Goal: Navigation & Orientation: Find specific page/section

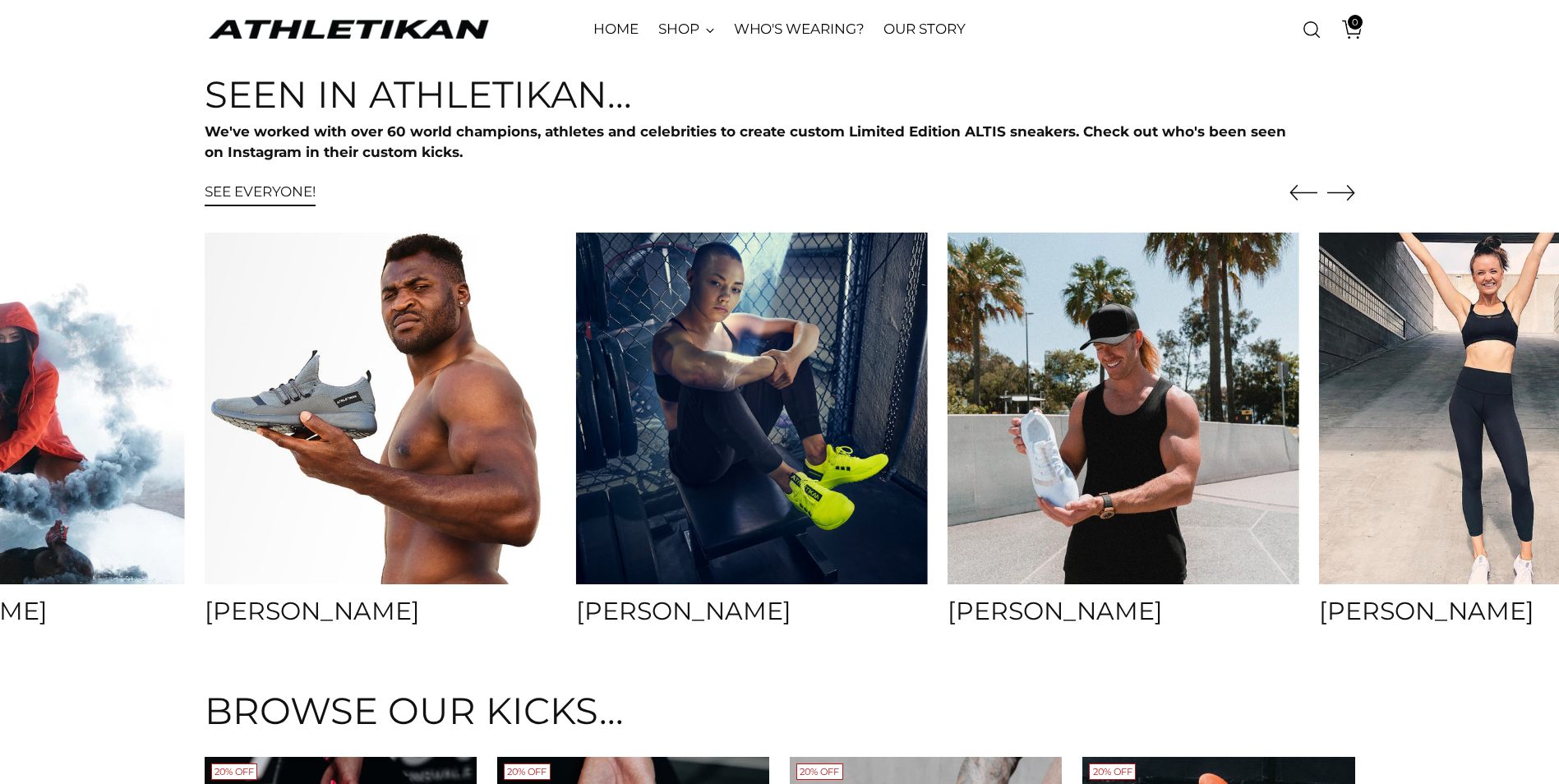
scroll to position [6408, 0]
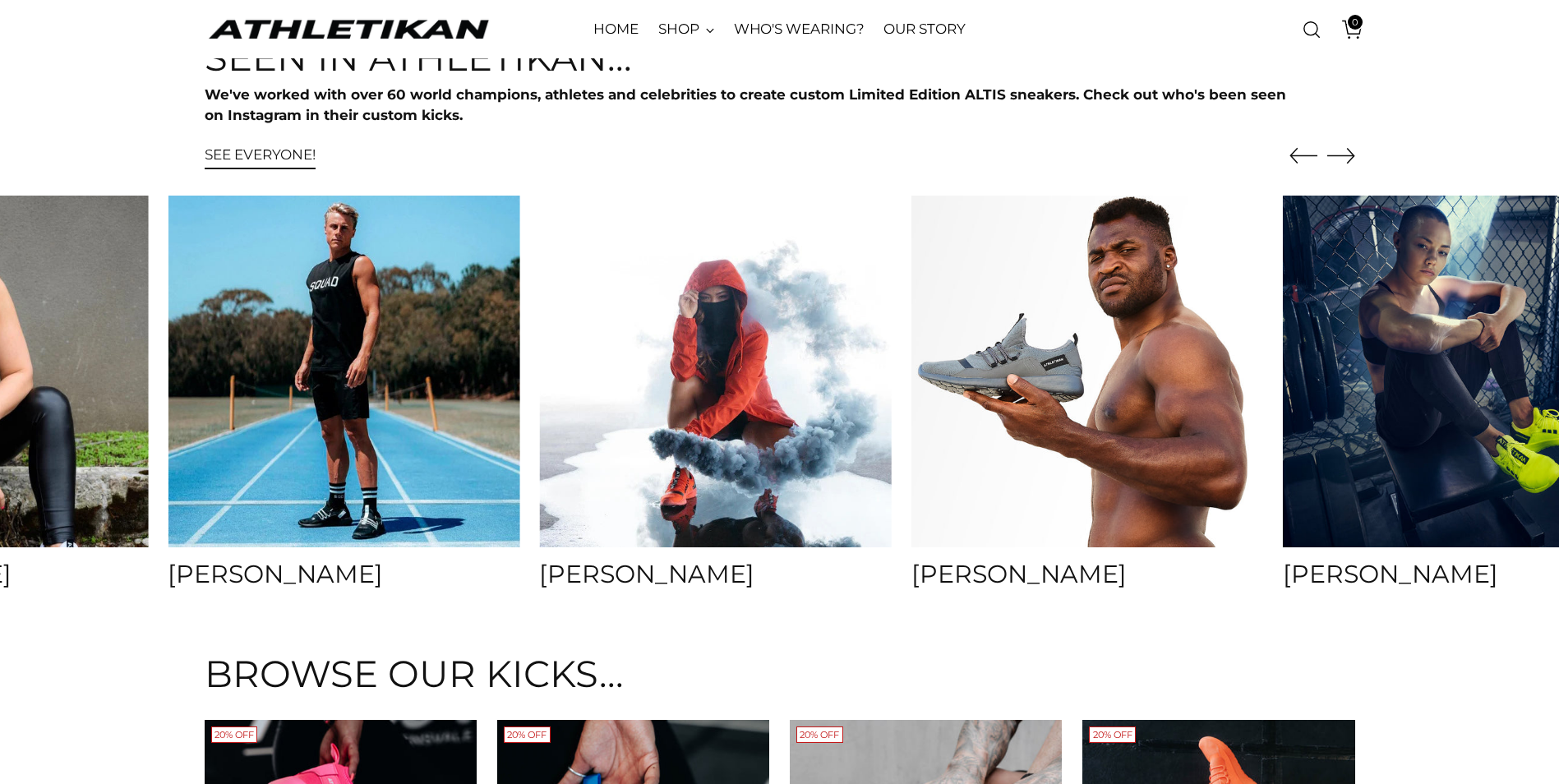
click at [856, 341] on img at bounding box center [715, 371] width 369 height 369
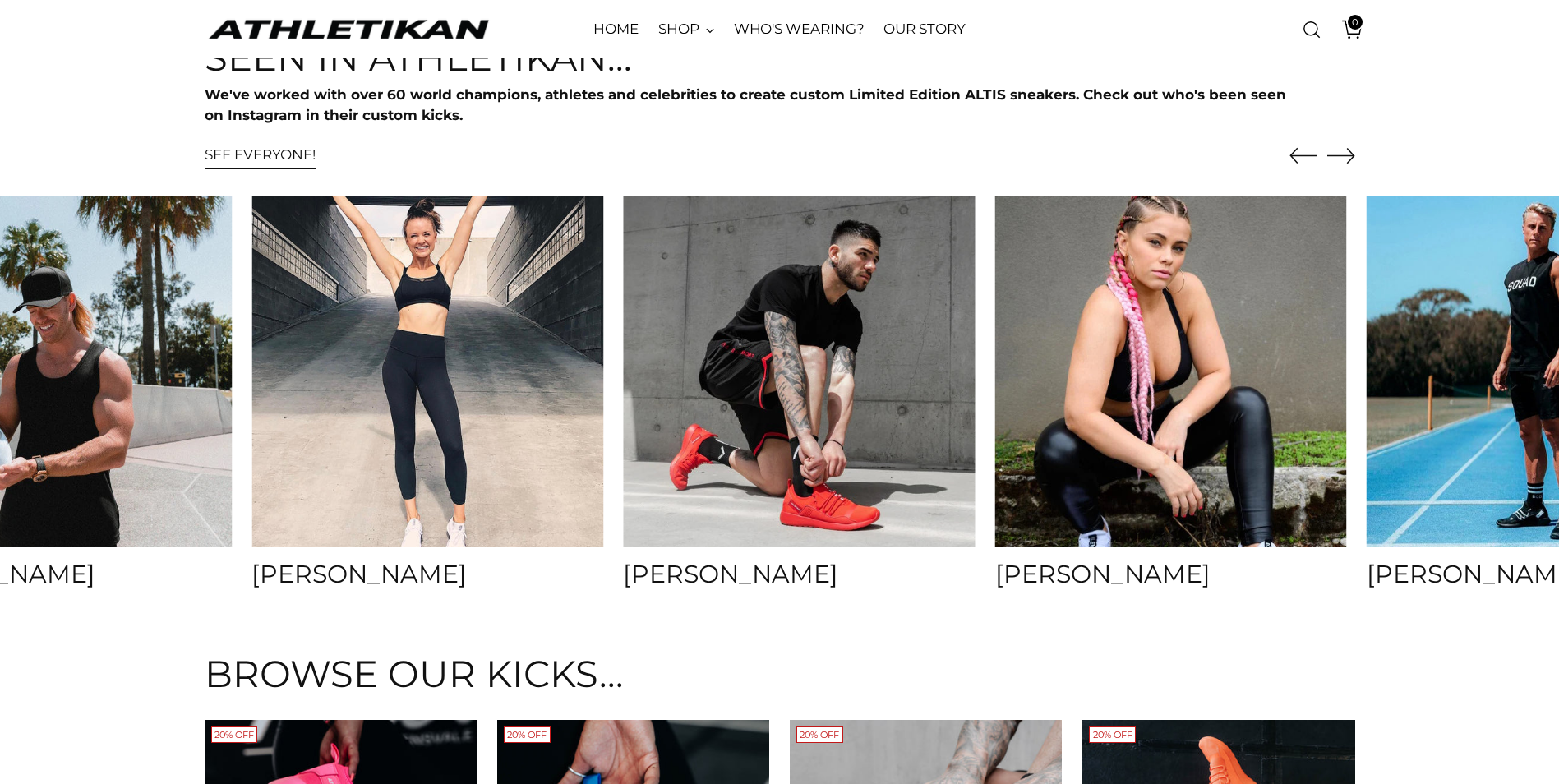
click at [879, 388] on img at bounding box center [799, 371] width 369 height 369
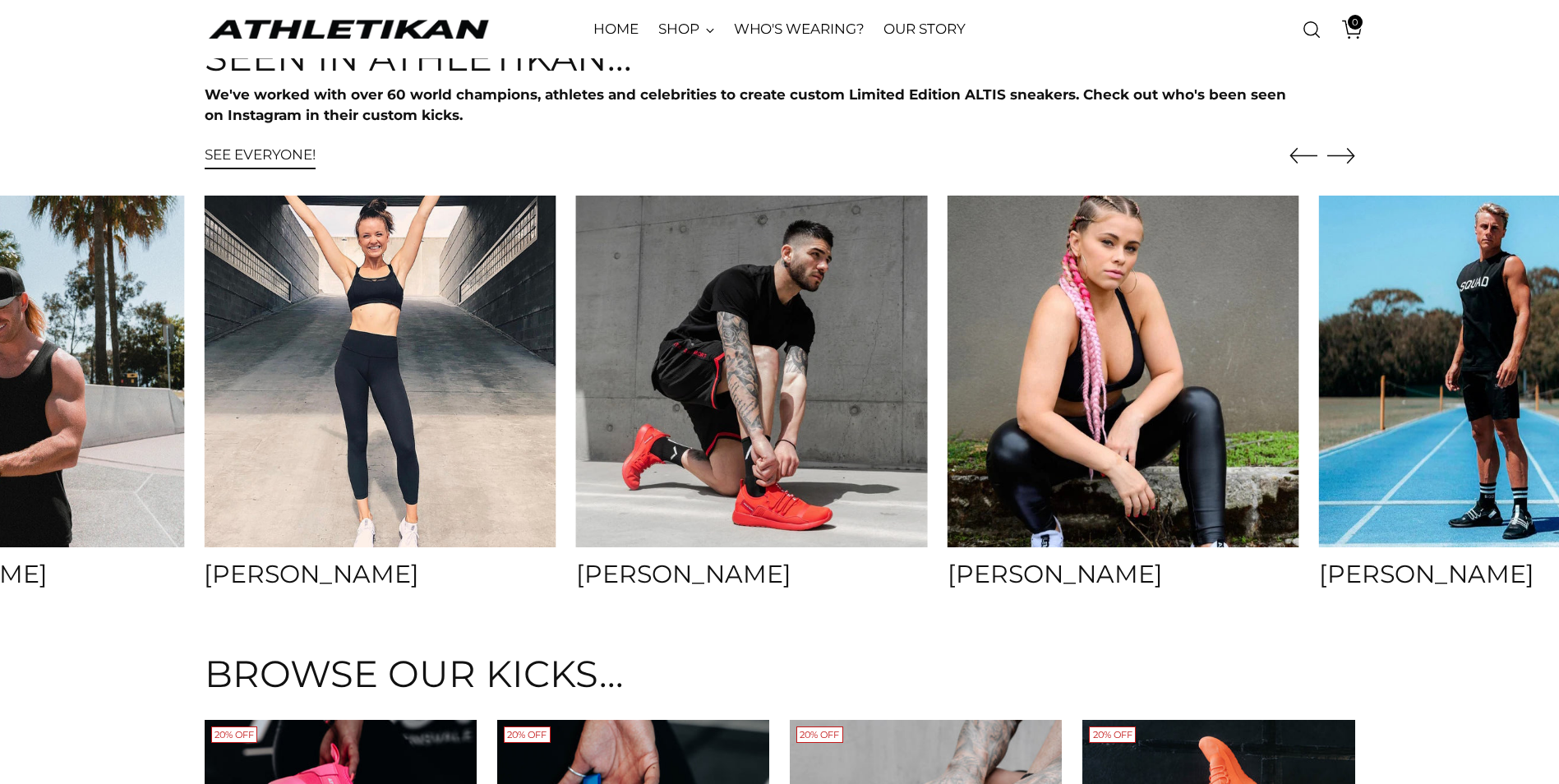
click at [864, 384] on img at bounding box center [752, 371] width 369 height 369
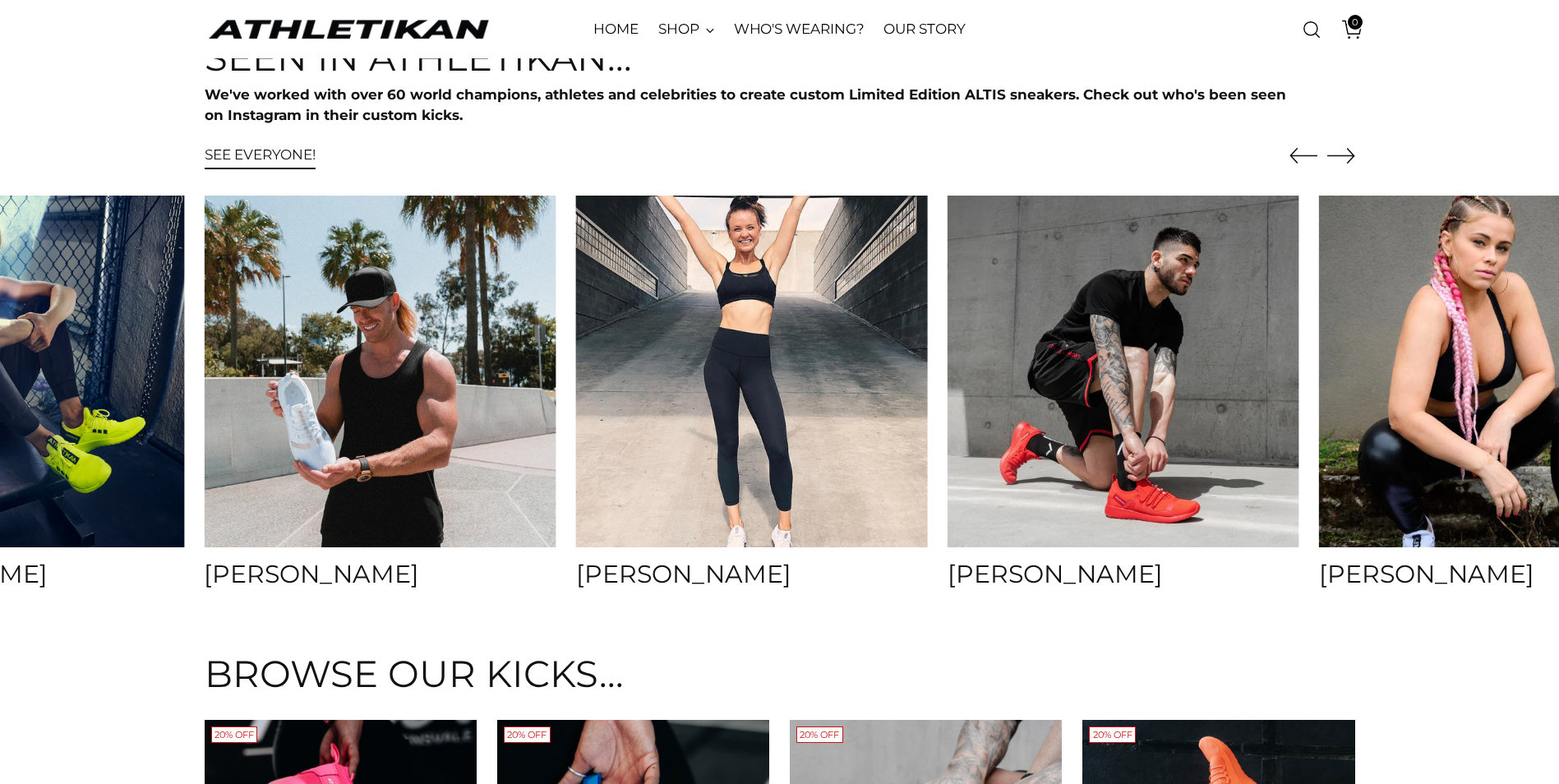
click at [648, 412] on img at bounding box center [752, 371] width 369 height 369
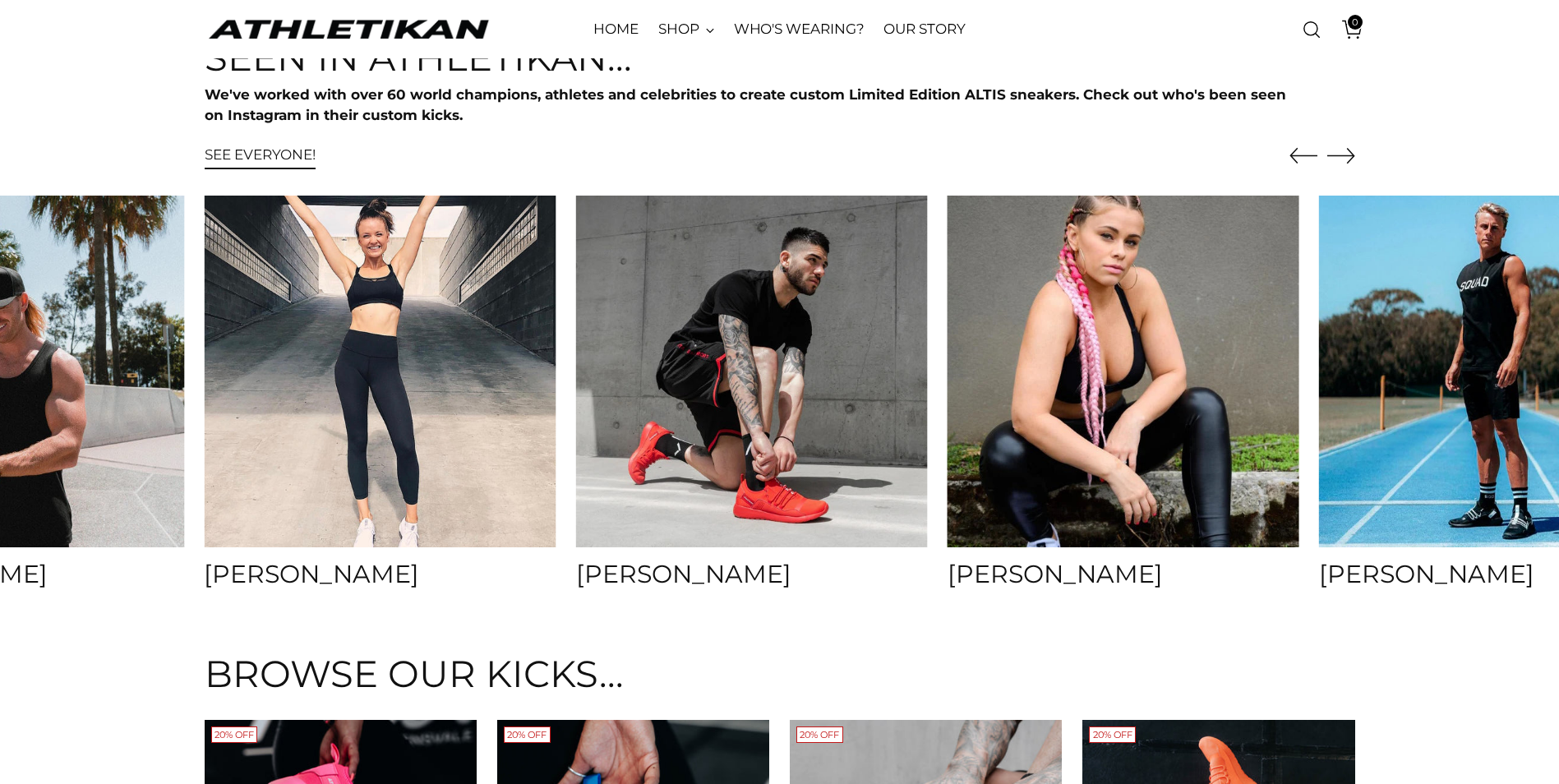
click at [976, 388] on img at bounding box center [1123, 371] width 369 height 369
click at [1054, 492] on img at bounding box center [1123, 371] width 369 height 369
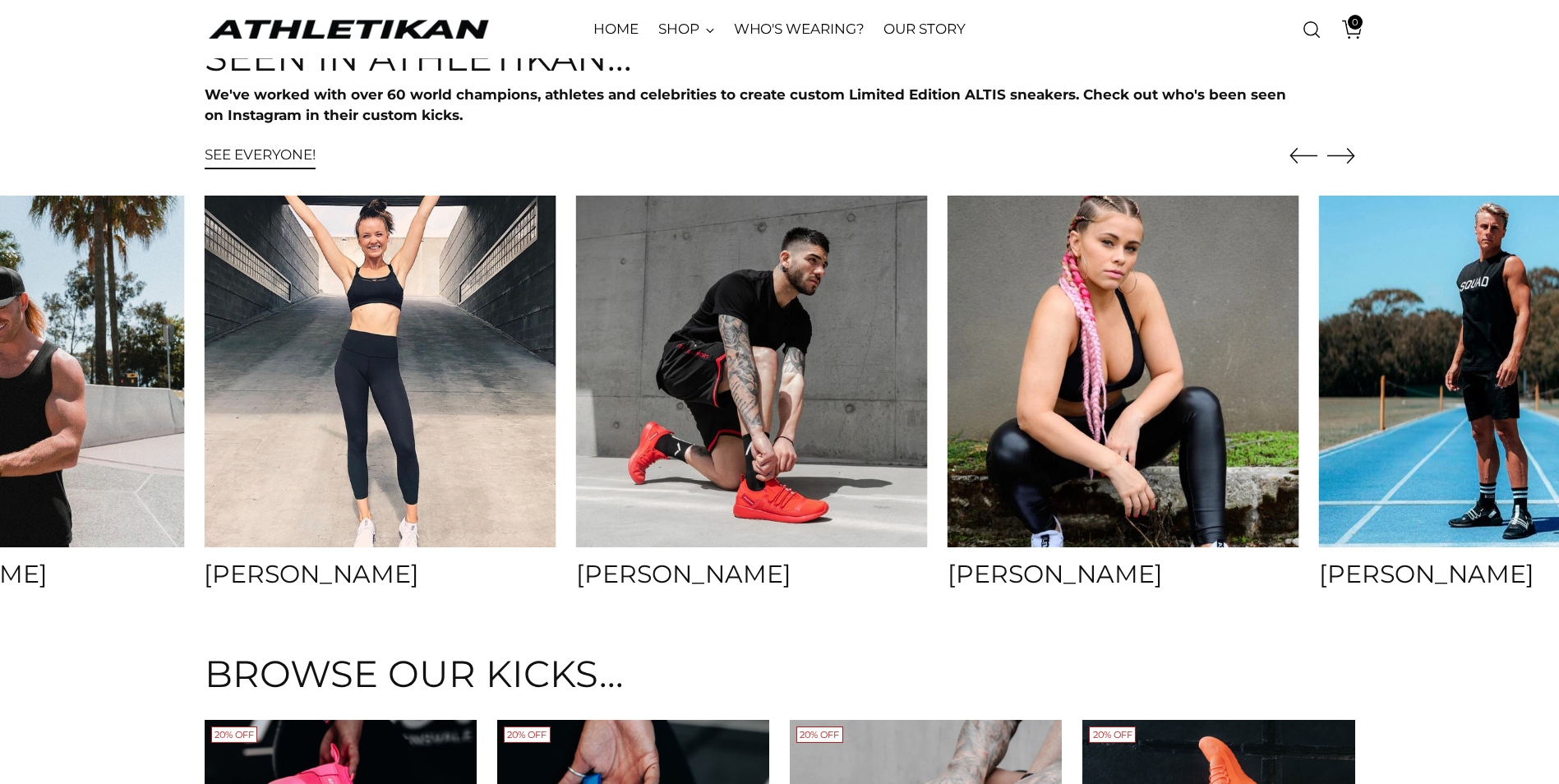
click at [1044, 574] on h4 "[PERSON_NAME]" at bounding box center [1123, 574] width 352 height 27
click at [1043, 574] on h4 "[PERSON_NAME]" at bounding box center [1123, 574] width 352 height 27
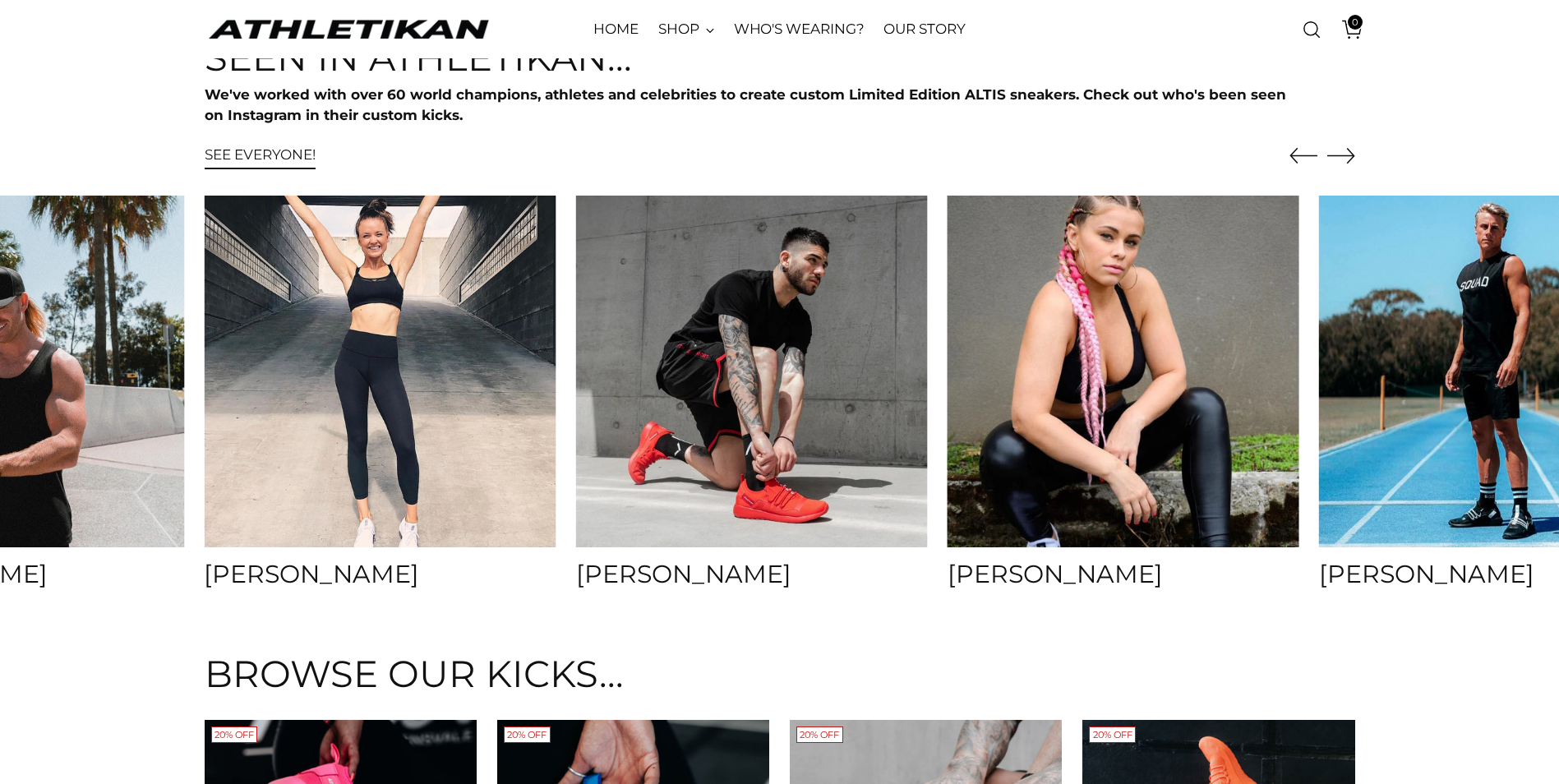
click at [998, 492] on img at bounding box center [1123, 371] width 369 height 369
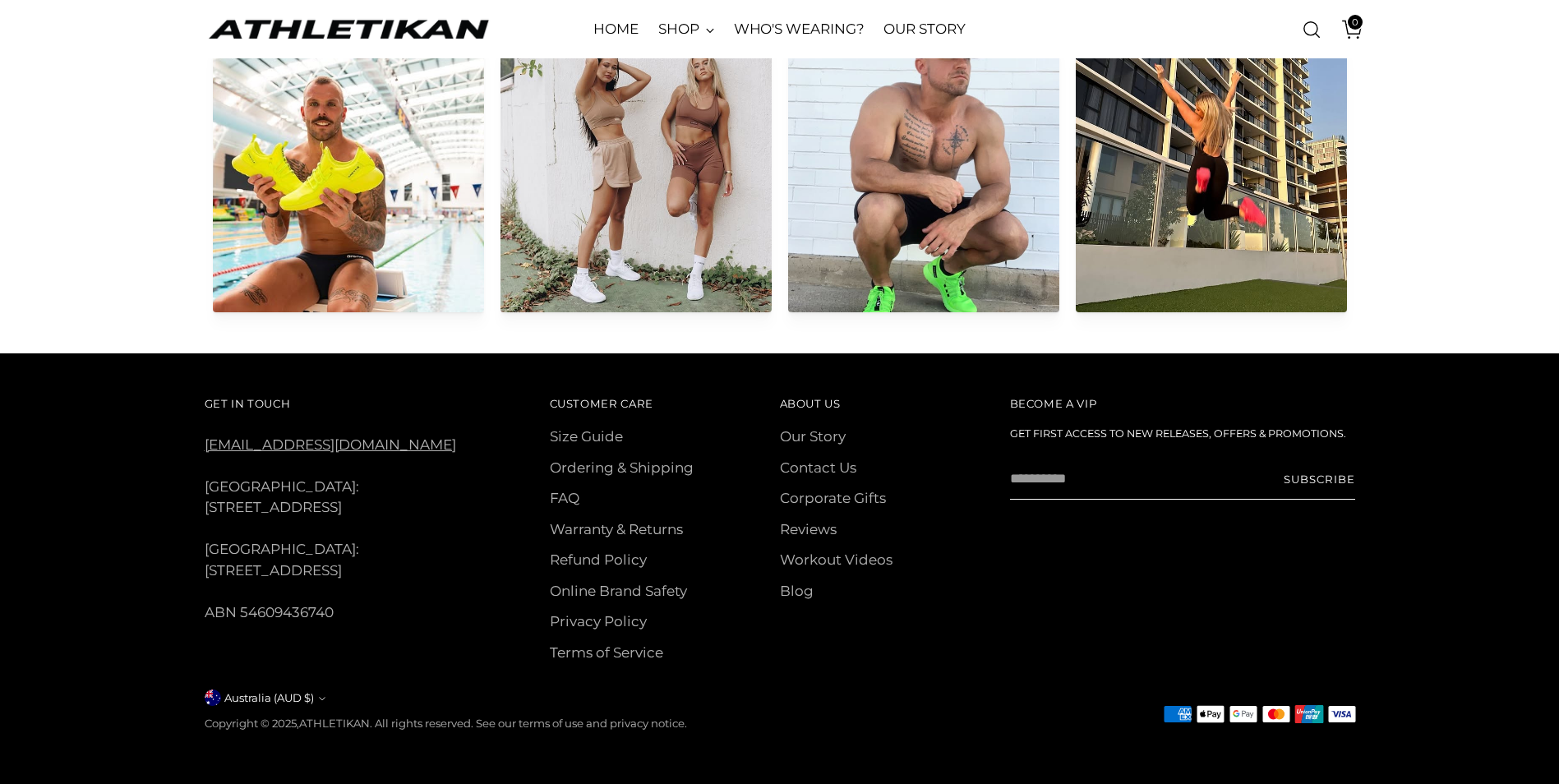
scroll to position [8224, 0]
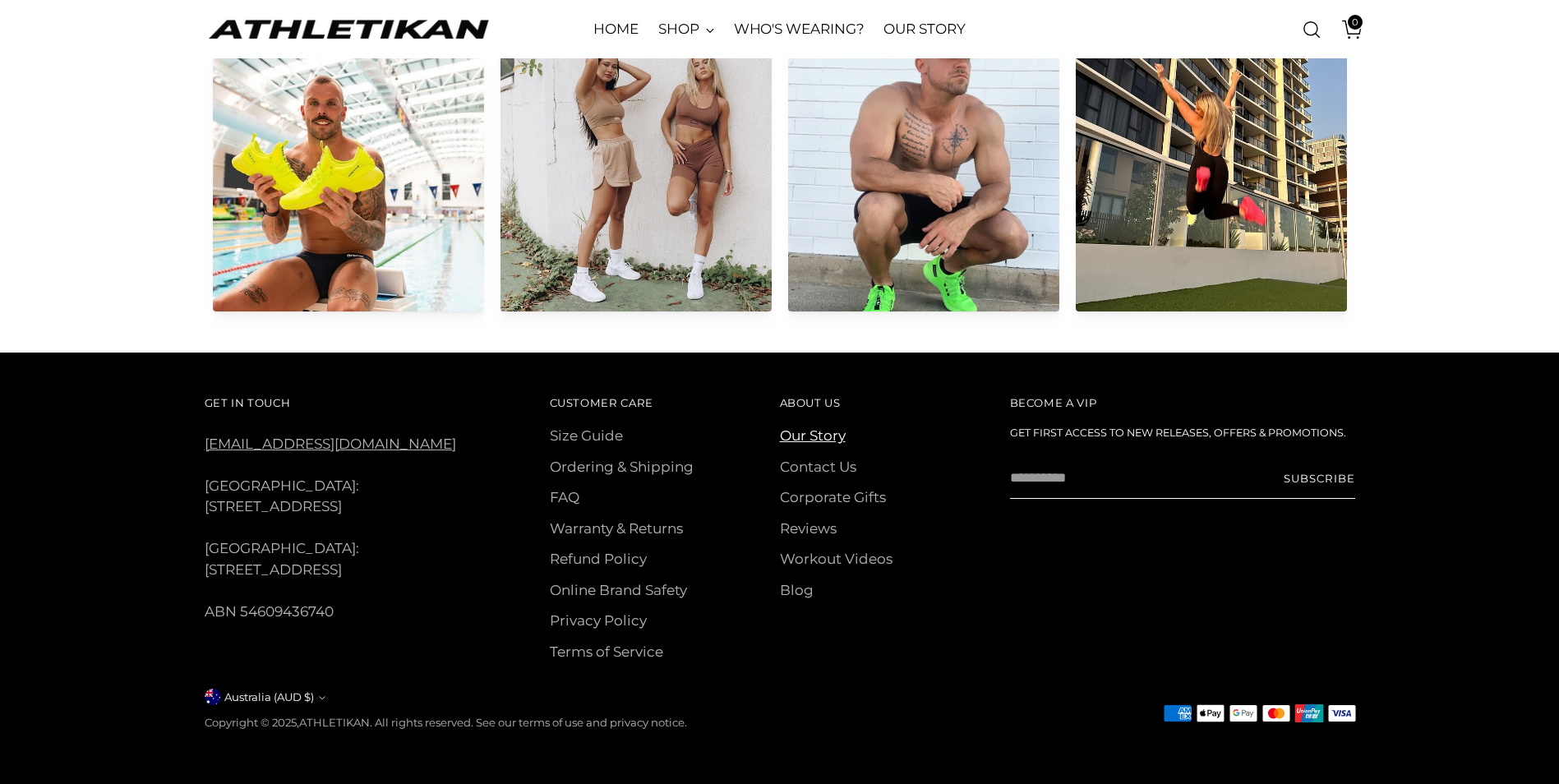
click at [831, 438] on link "Our Story" at bounding box center [812, 435] width 66 height 16
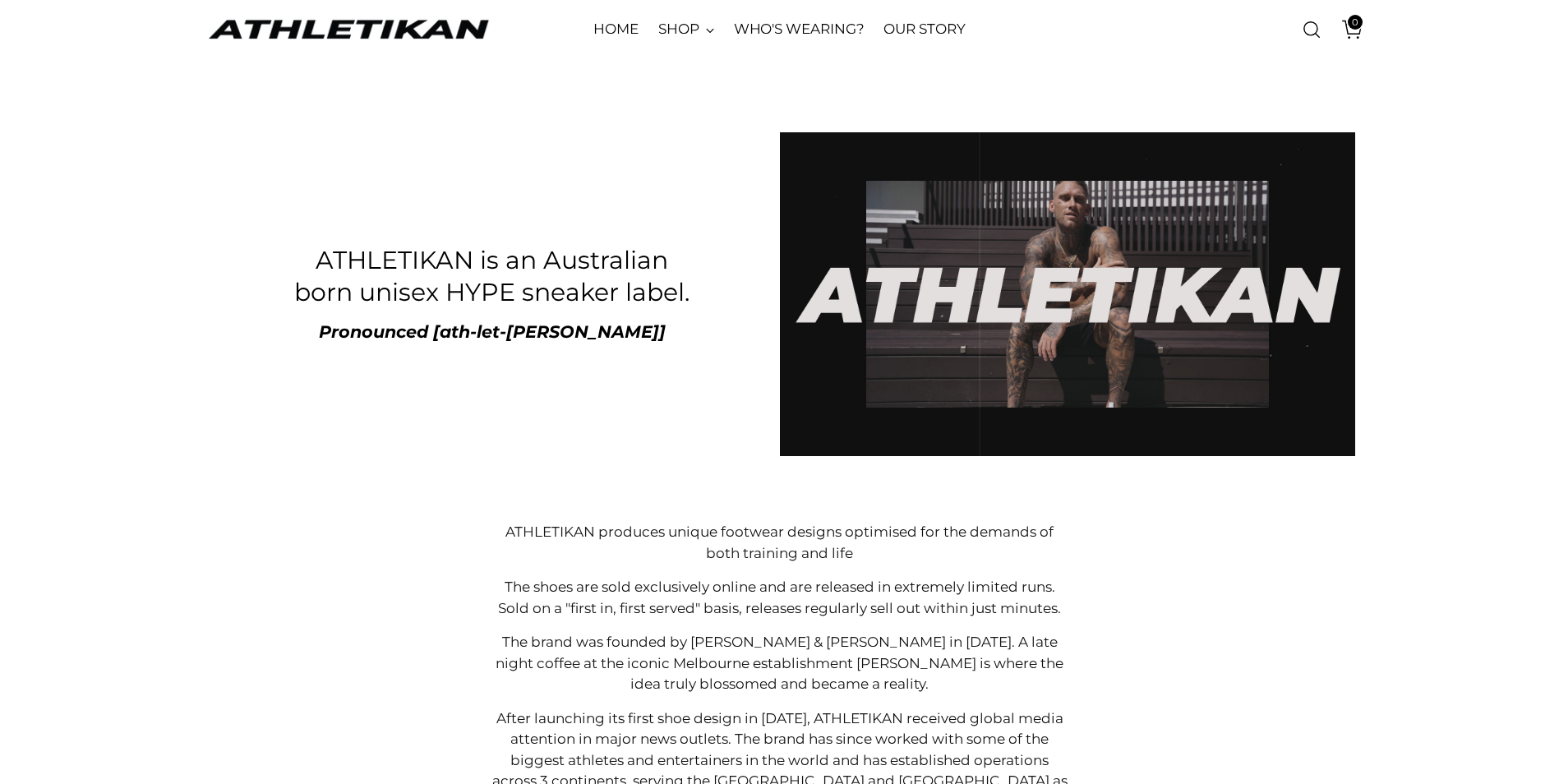
scroll to position [165, 0]
